Goal: Transaction & Acquisition: Purchase product/service

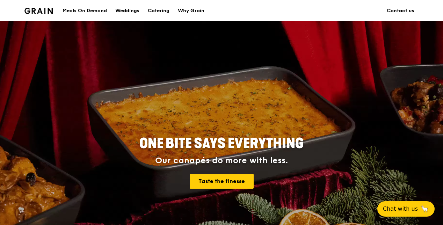
scroll to position [315, 0]
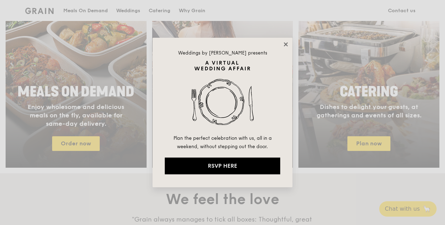
click at [283, 45] on icon at bounding box center [286, 44] width 6 height 6
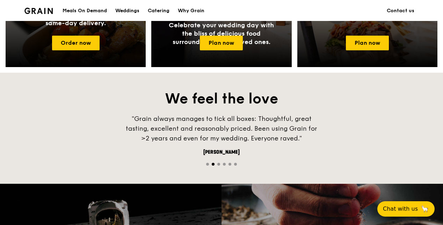
scroll to position [420, 0]
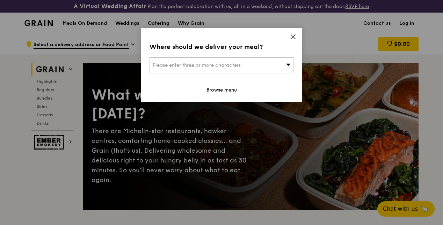
click at [294, 36] on icon at bounding box center [293, 37] width 6 height 6
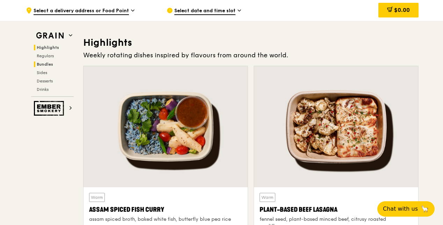
scroll to position [210, 0]
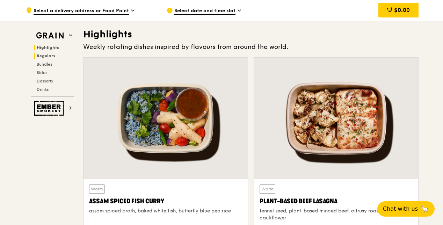
click at [49, 54] on span "Regulars" at bounding box center [46, 56] width 19 height 5
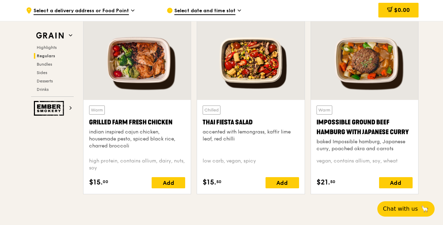
scroll to position [869, 0]
